Goal: Find specific fact: Find specific fact

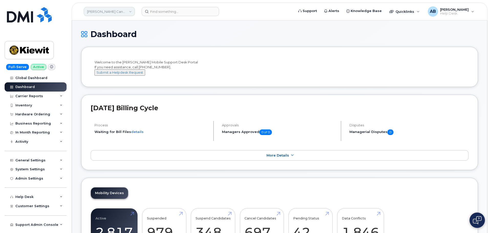
click at [123, 13] on link "[PERSON_NAME] Canada Inc" at bounding box center [109, 11] width 51 height 9
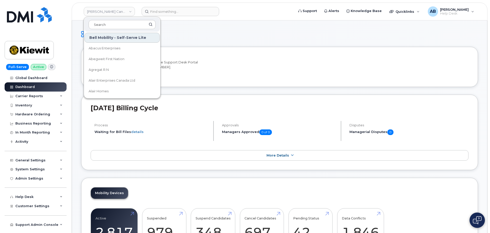
click at [180, 4] on header "Kiewit Canada Inc Bell Mobility - Self-Serve Lite Abacus Enterprises Abegweit F…" at bounding box center [280, 12] width 416 height 18
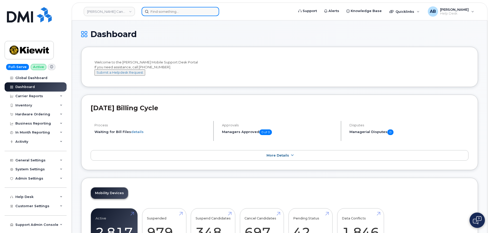
click at [176, 11] on input at bounding box center [181, 11] width 78 height 9
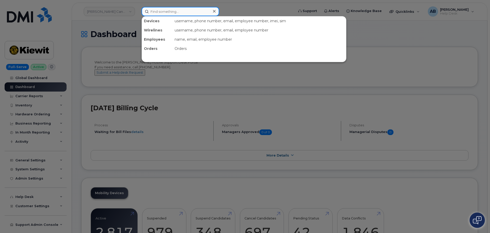
paste input "636-589-1565"
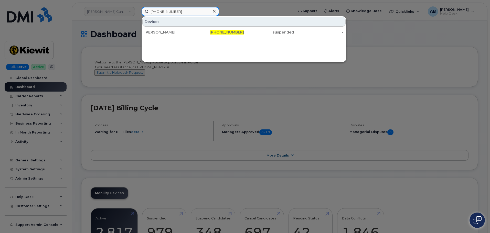
type input "636-589-1565"
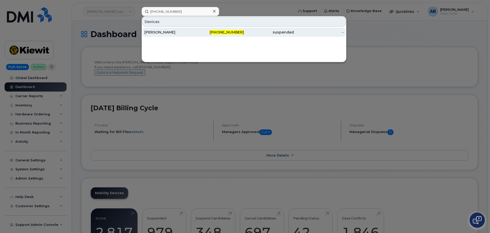
click at [209, 34] on div "636-589-1565" at bounding box center [219, 32] width 50 height 5
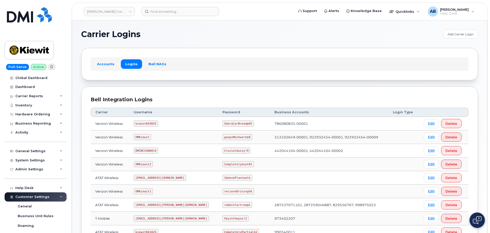
click at [148, 123] on code "kiewit043025" at bounding box center [146, 124] width 24 height 6
copy code "kiewit043025"
click at [225, 124] on code "ZebraCarBread@45" at bounding box center [237, 124] width 31 height 6
click at [224, 124] on code "ZebraCarBread@45" at bounding box center [237, 124] width 31 height 6
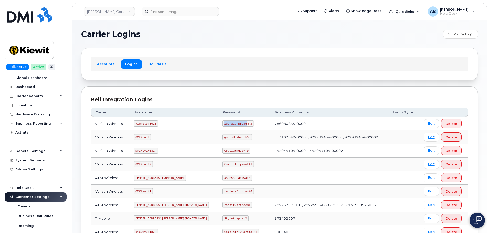
click at [224, 124] on code "ZebraCarBread@45" at bounding box center [237, 124] width 31 height 6
click at [294, 109] on th "Business Accounts" at bounding box center [329, 112] width 118 height 9
click at [148, 123] on code "kiewit043025" at bounding box center [146, 124] width 24 height 6
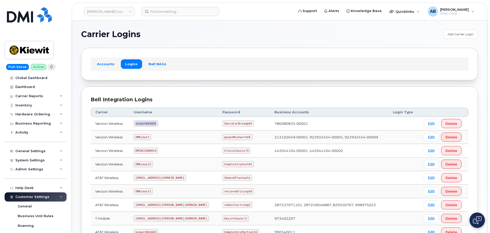
click at [148, 123] on code "kiewit043025" at bounding box center [146, 124] width 24 height 6
copy code "kiewit043025"
click at [222, 123] on code "ZebraCarBread@45" at bounding box center [237, 124] width 31 height 6
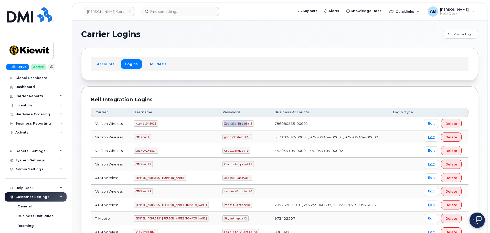
click at [222, 123] on code "ZebraCarBread@45" at bounding box center [237, 124] width 31 height 6
copy code "ZebraCarBread@45"
click at [153, 98] on div "Bell Integration Logins" at bounding box center [280, 99] width 378 height 7
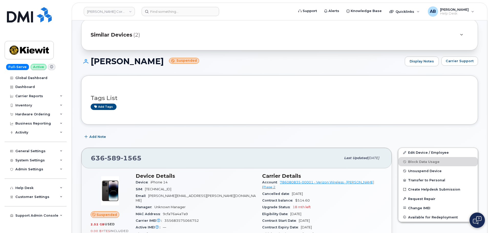
scroll to position [26, 0]
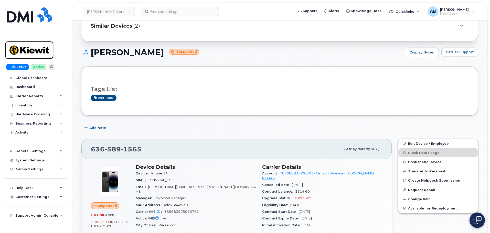
drag, startPoint x: 20, startPoint y: 46, endPoint x: 120, endPoint y: 2, distance: 109.0
click at [21, 45] on img at bounding box center [28, 50] width 39 height 15
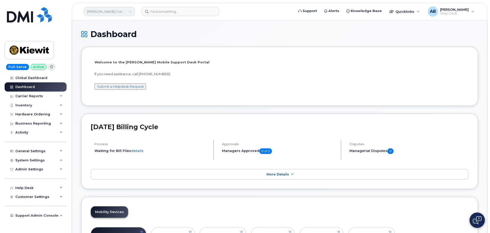
click at [128, 12] on link "[PERSON_NAME] Corporation" at bounding box center [109, 11] width 51 height 9
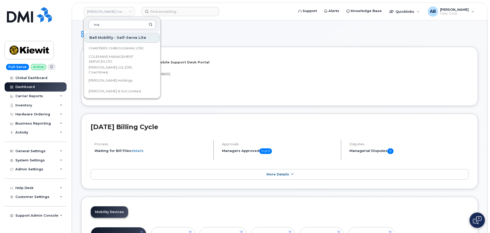
type input "m"
click at [208, 32] on h1 "Dashboard" at bounding box center [279, 34] width 397 height 9
